Goal: Transaction & Acquisition: Purchase product/service

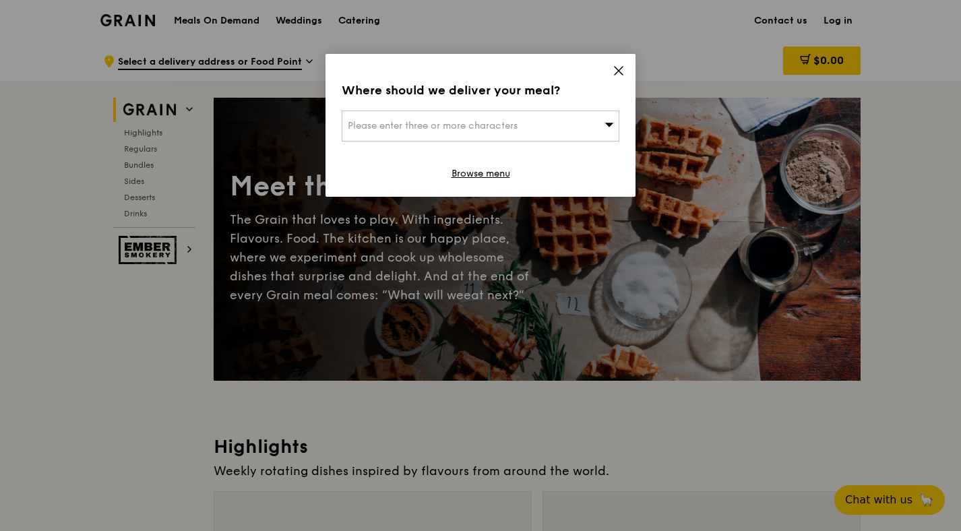
click at [415, 127] on span "Please enter three or more characters" at bounding box center [433, 125] width 170 height 11
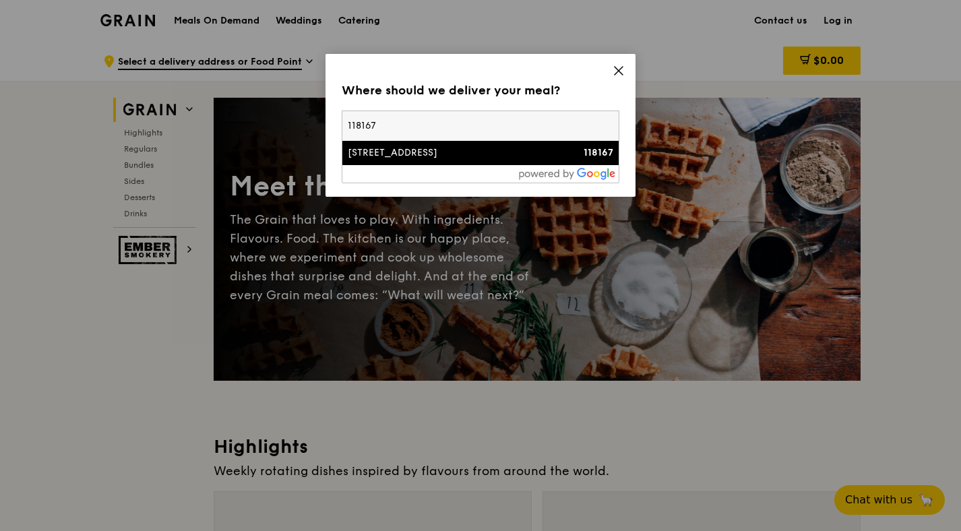
type input "118167"
click at [426, 154] on div "[STREET_ADDRESS]" at bounding box center [448, 152] width 200 height 13
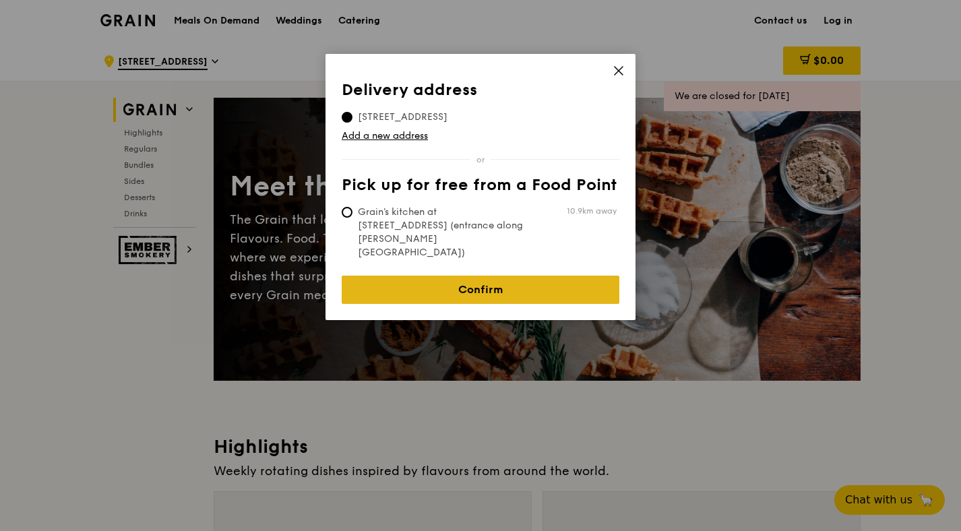
click at [446, 276] on link "Confirm" at bounding box center [481, 290] width 278 height 28
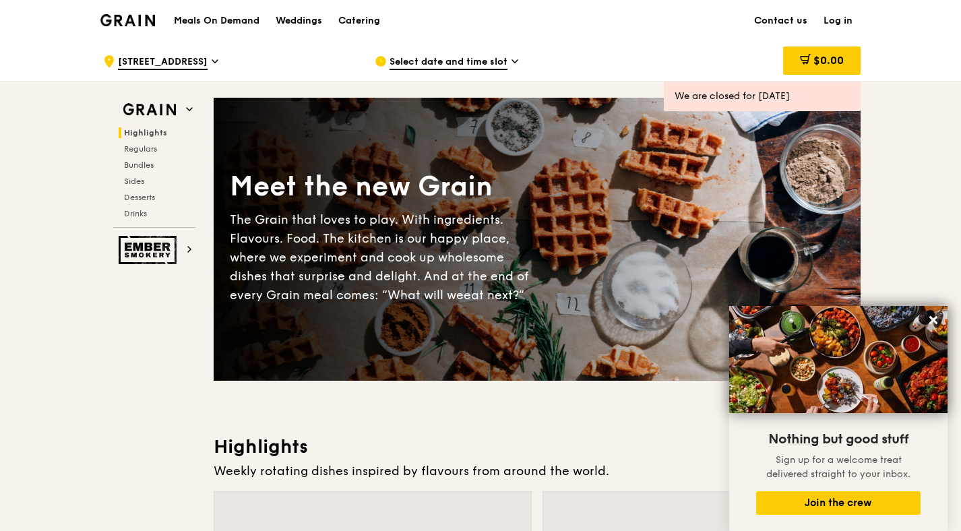
click at [484, 59] on span "Select date and time slot" at bounding box center [449, 62] width 118 height 15
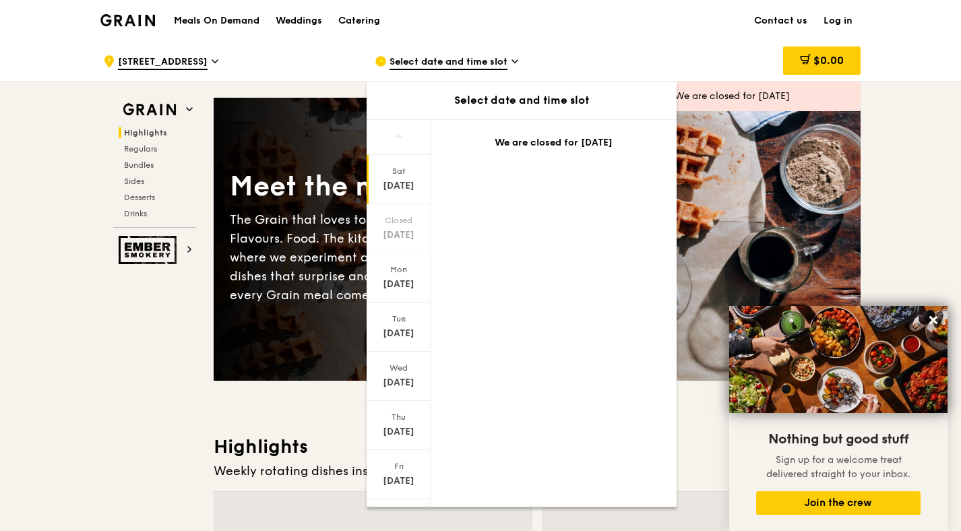
click at [642, 37] on div "Meals On Demand Weddings Catering Contact us Log in" at bounding box center [480, 20] width 760 height 41
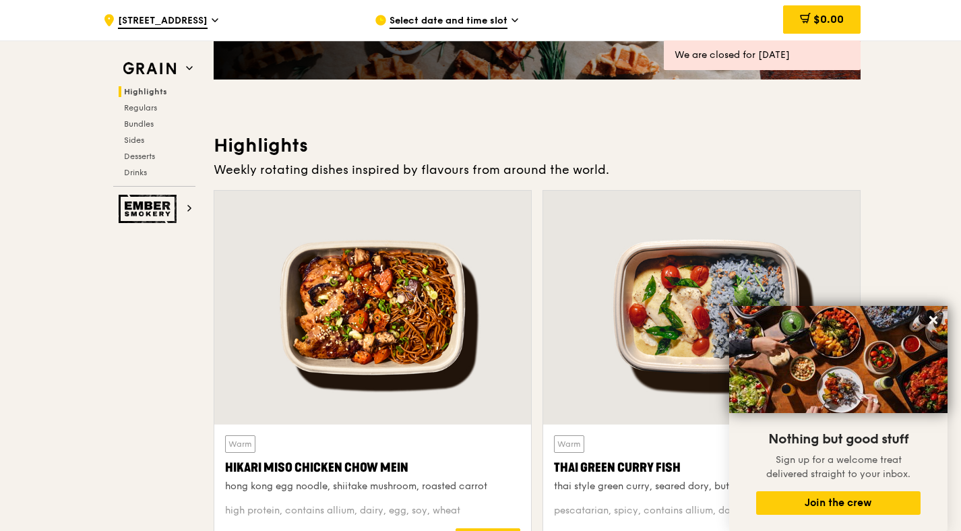
scroll to position [299, 0]
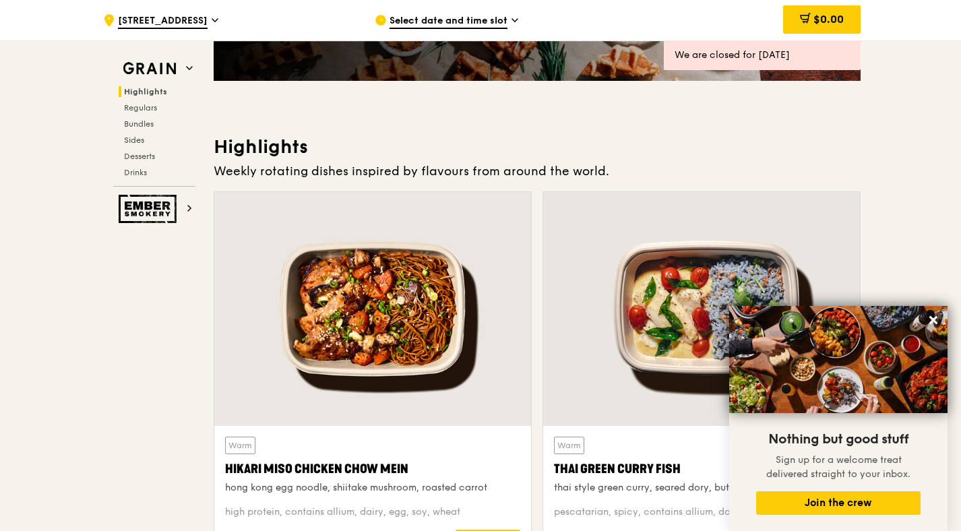
click at [247, 19] on div ".cls-1 { fill: none; stroke: #fff; stroke-linecap: round; stroke-linejoin: roun…" at bounding box center [228, 20] width 250 height 40
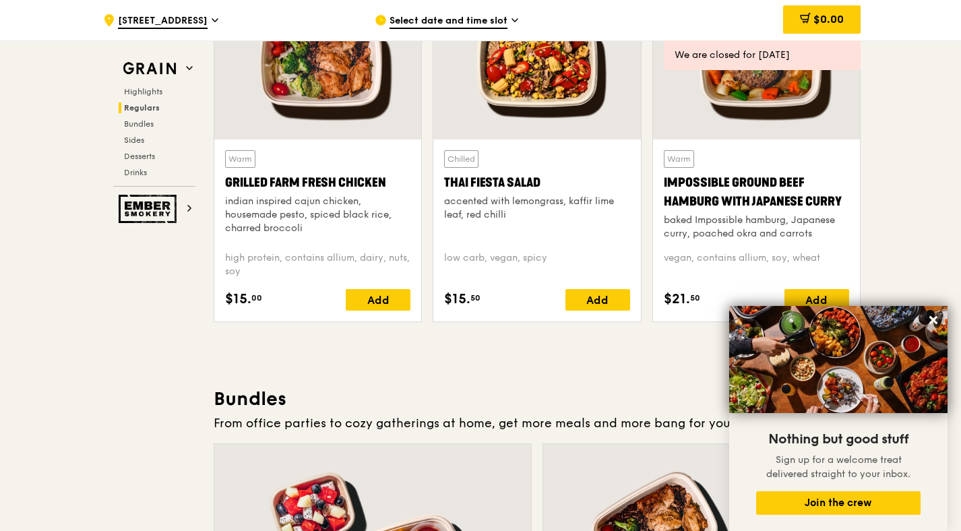
scroll to position [1511, 0]
